Goal: Information Seeking & Learning: Learn about a topic

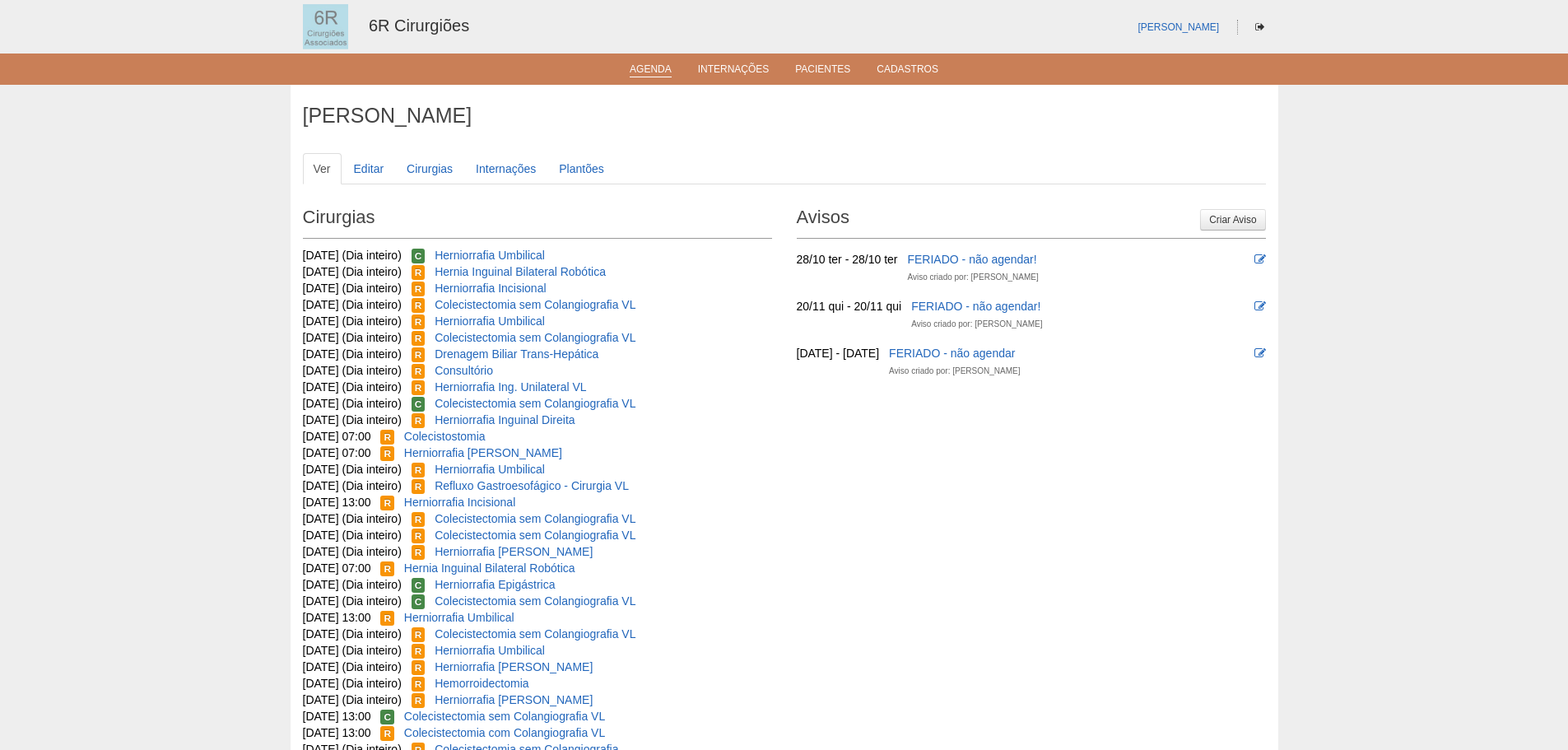
click at [649, 73] on link "Agenda" at bounding box center [651, 70] width 42 height 14
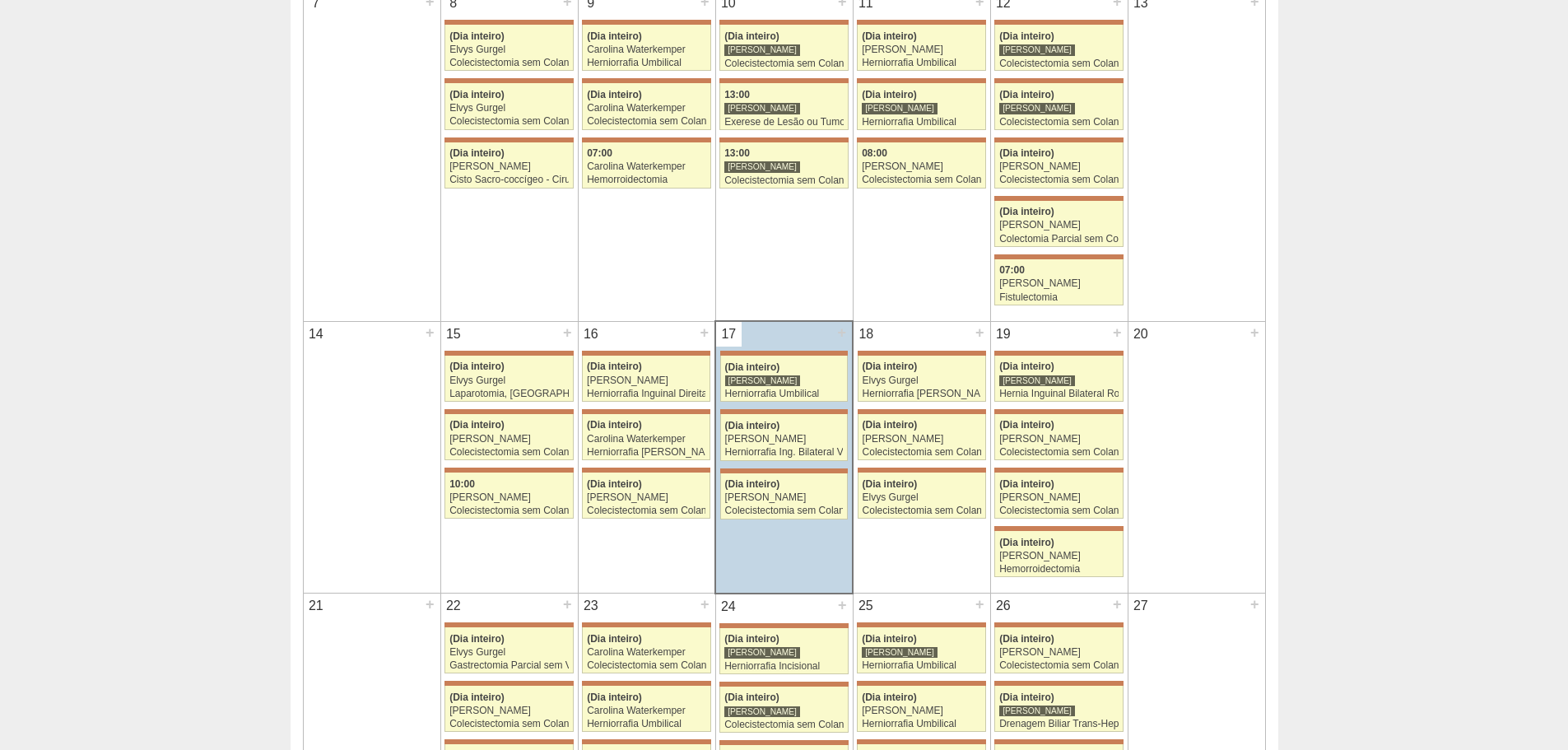
scroll to position [658, 0]
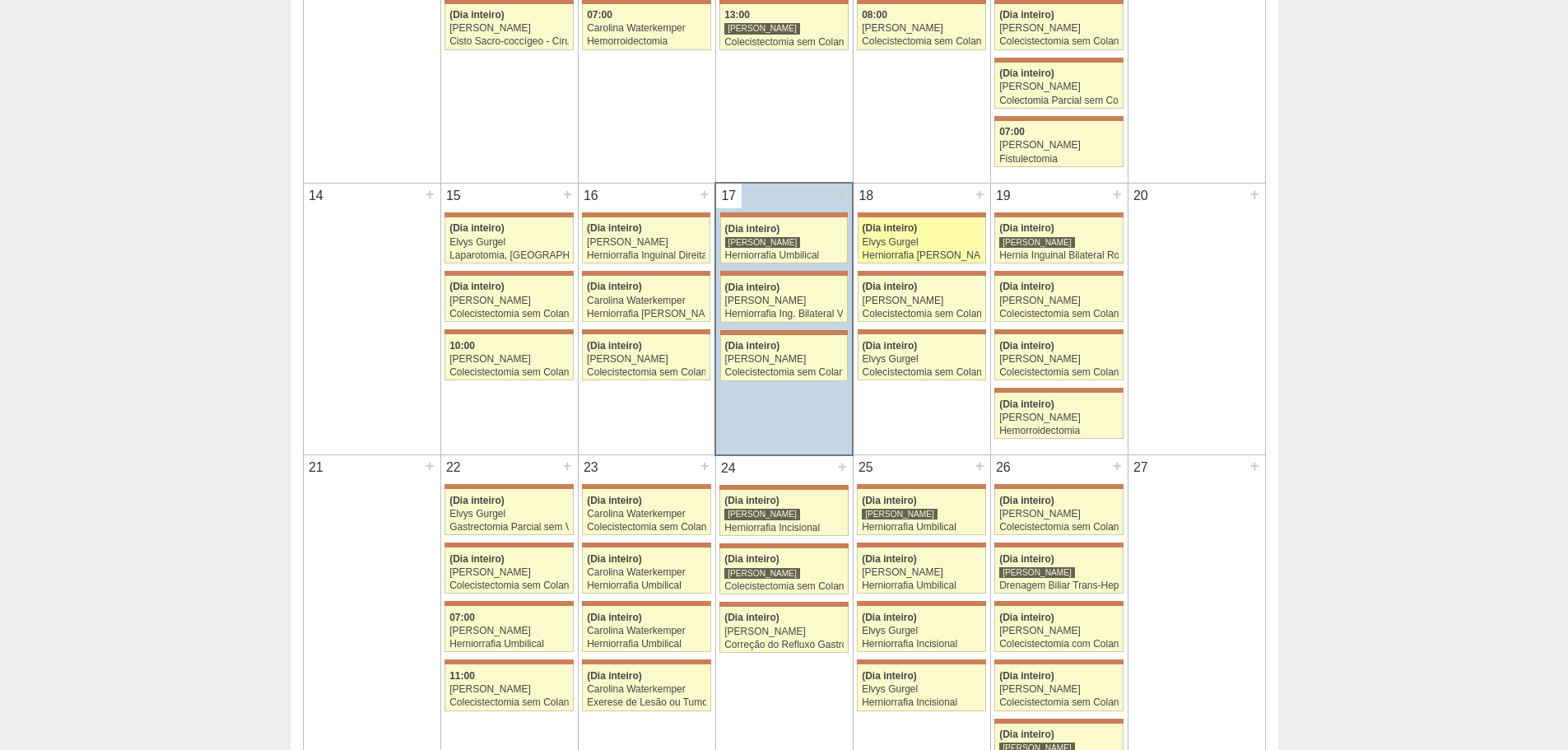
click at [953, 252] on div "Herniorrafia inguinal Esquerda" at bounding box center [922, 256] width 119 height 11
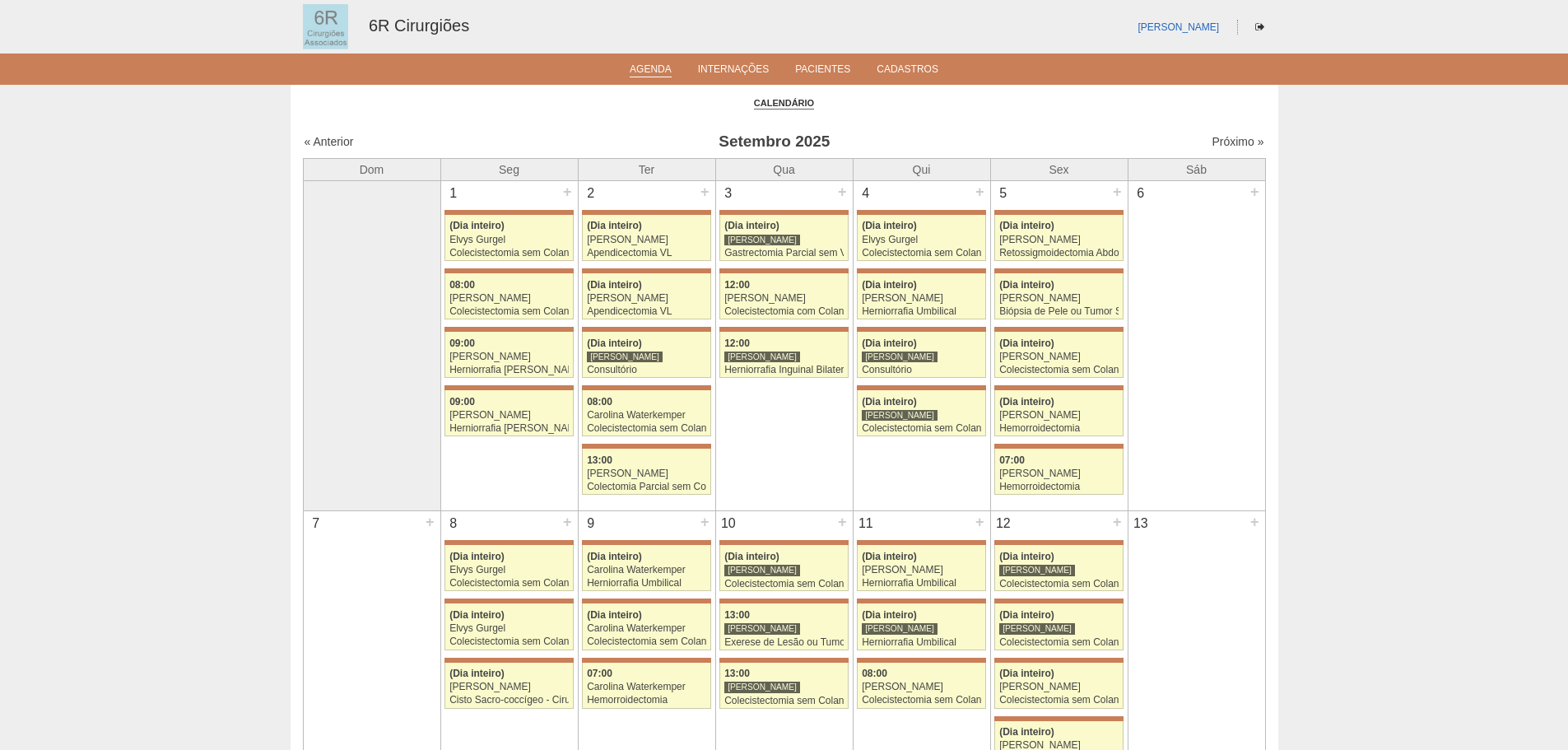
scroll to position [658, 0]
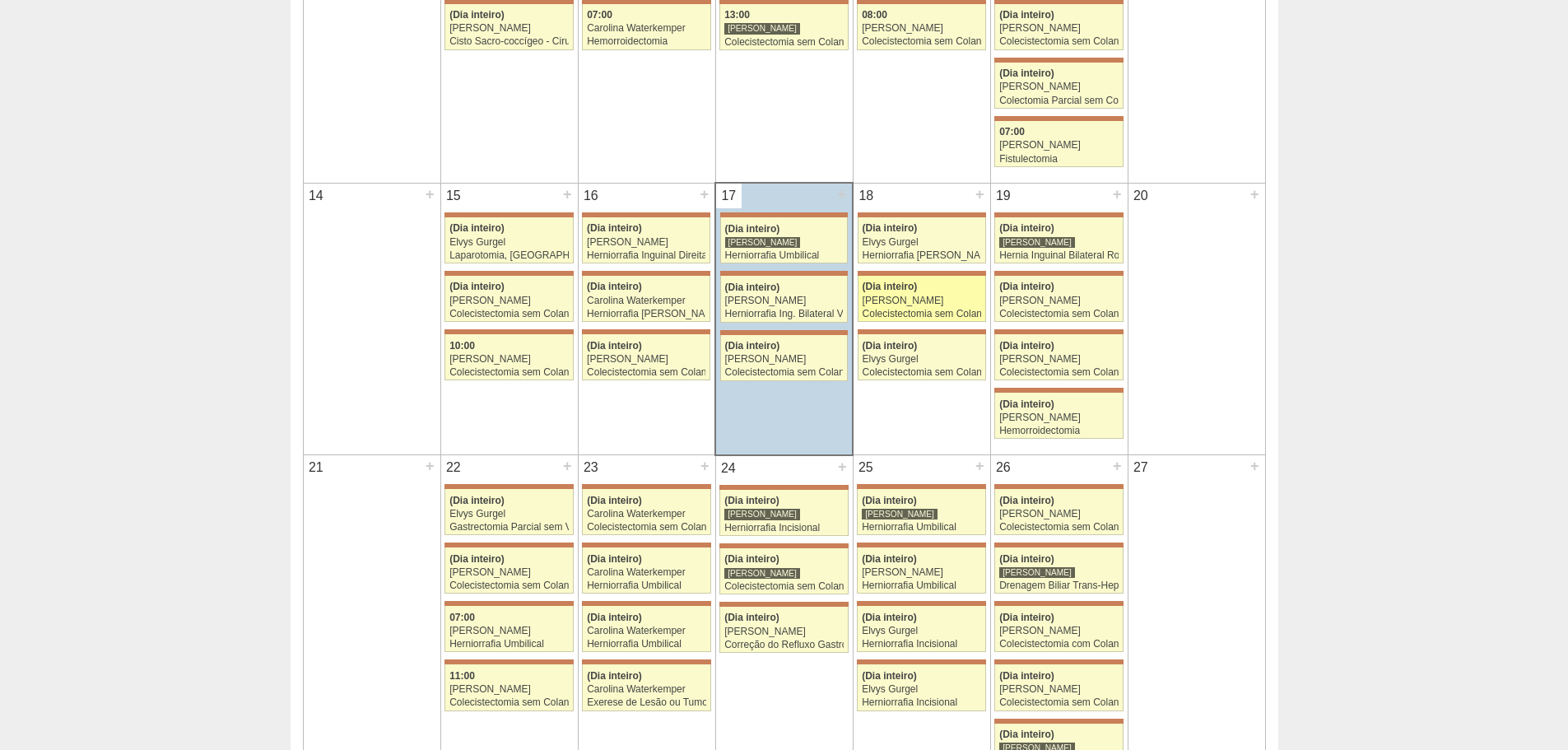
click at [953, 291] on div "(Dia inteiro)" at bounding box center [922, 287] width 119 height 11
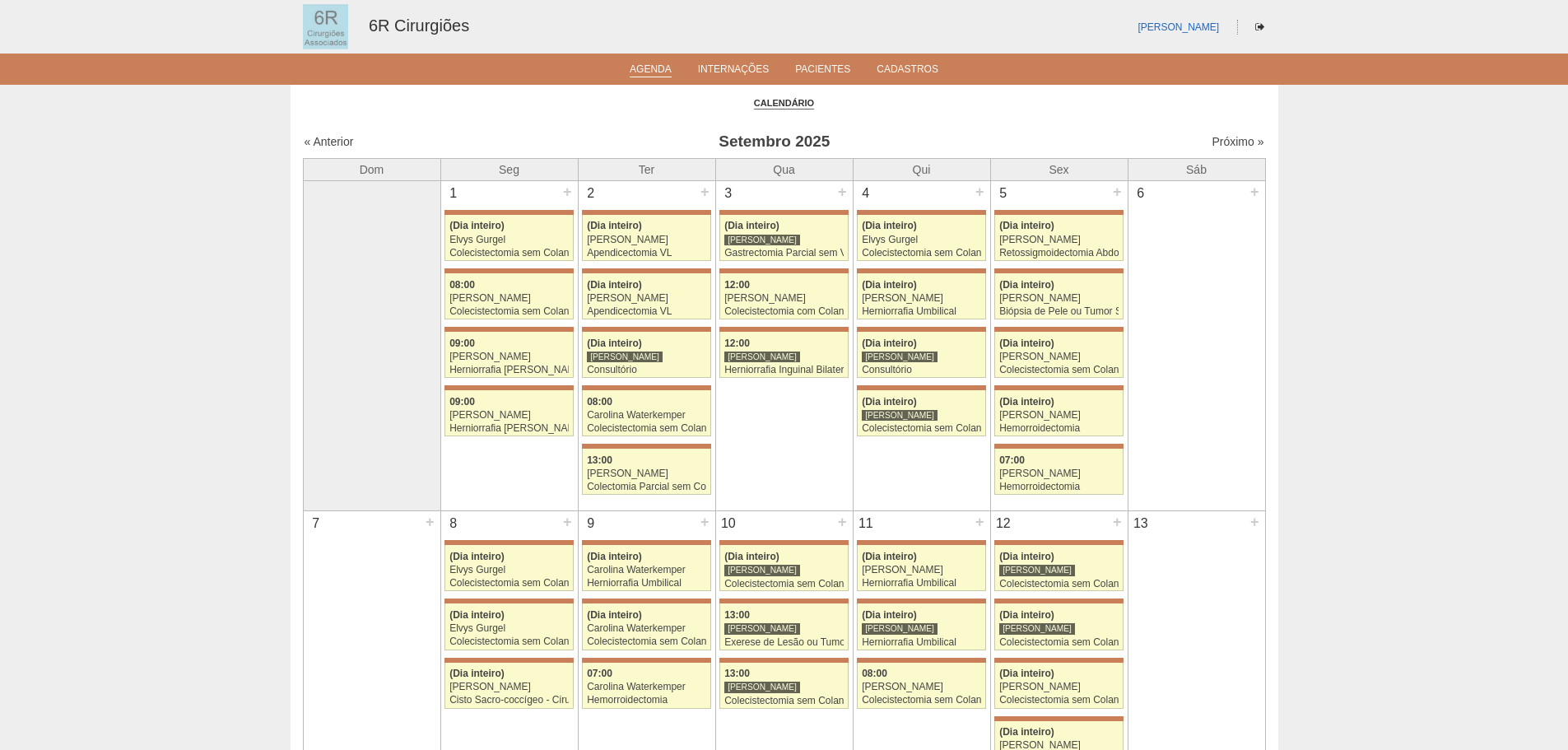
scroll to position [658, 0]
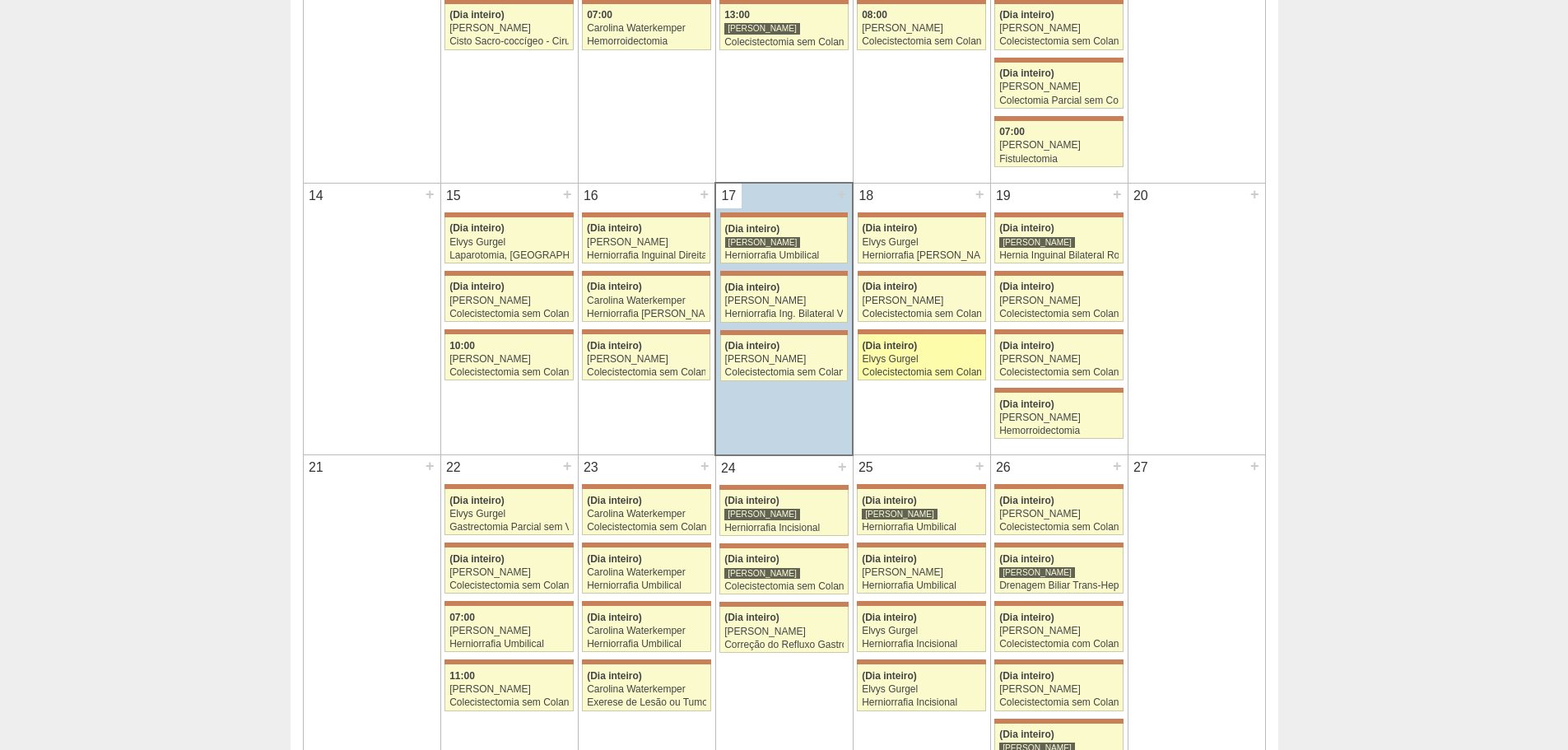
click at [930, 348] on div "(Dia inteiro)" at bounding box center [922, 346] width 119 height 11
